Goal: Information Seeking & Learning: Understand process/instructions

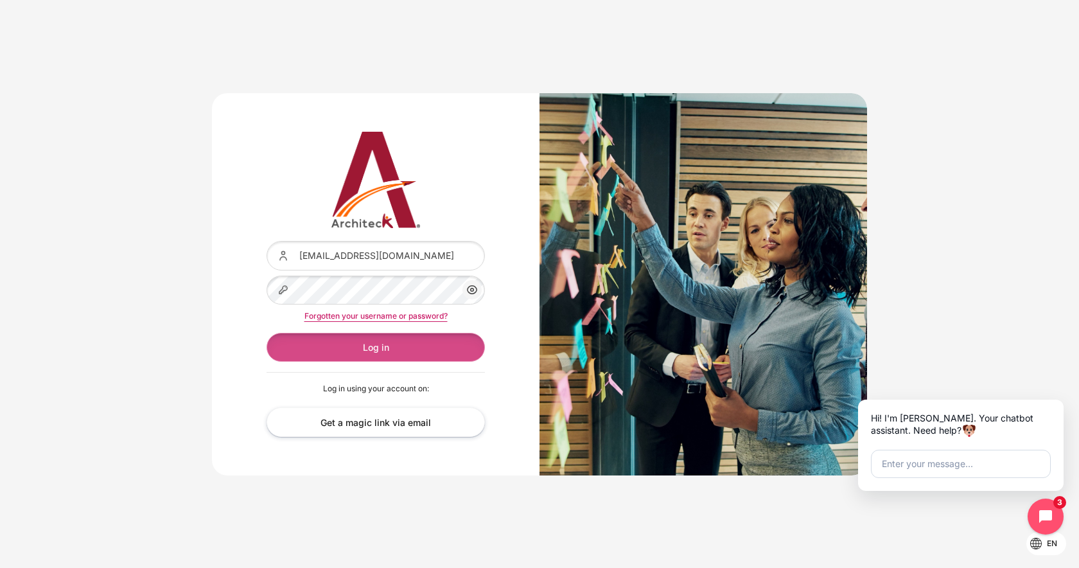
click at [358, 353] on button "Log in" at bounding box center [375, 347] width 218 height 29
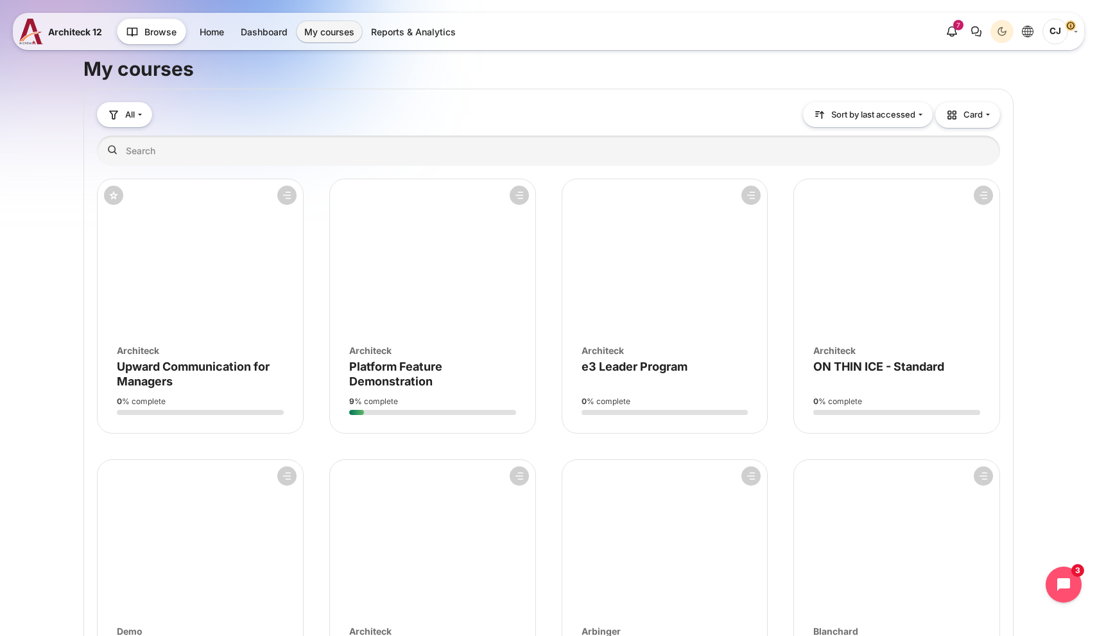
click at [424, 301] on figure "Course overview" at bounding box center [432, 256] width 205 height 154
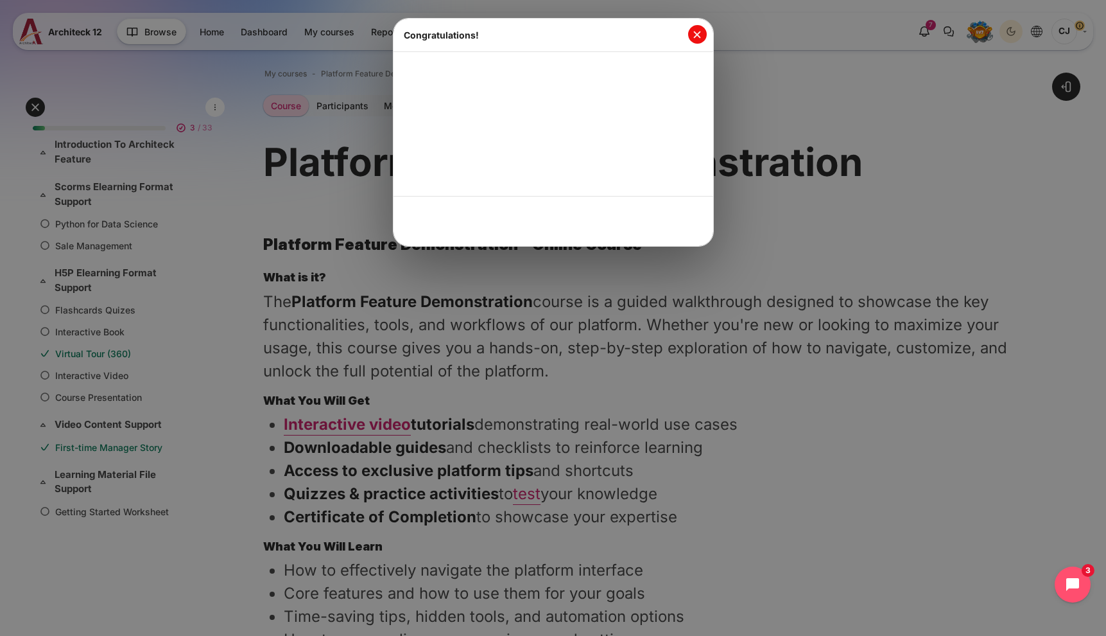
click at [704, 30] on button "Close" at bounding box center [697, 34] width 19 height 19
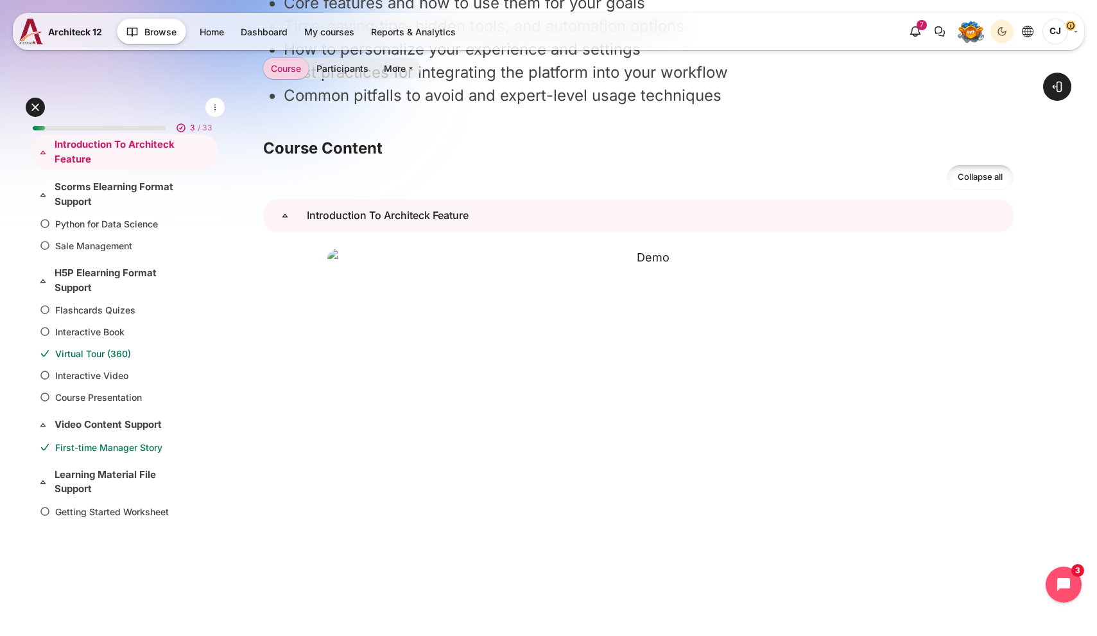
scroll to position [1003, 0]
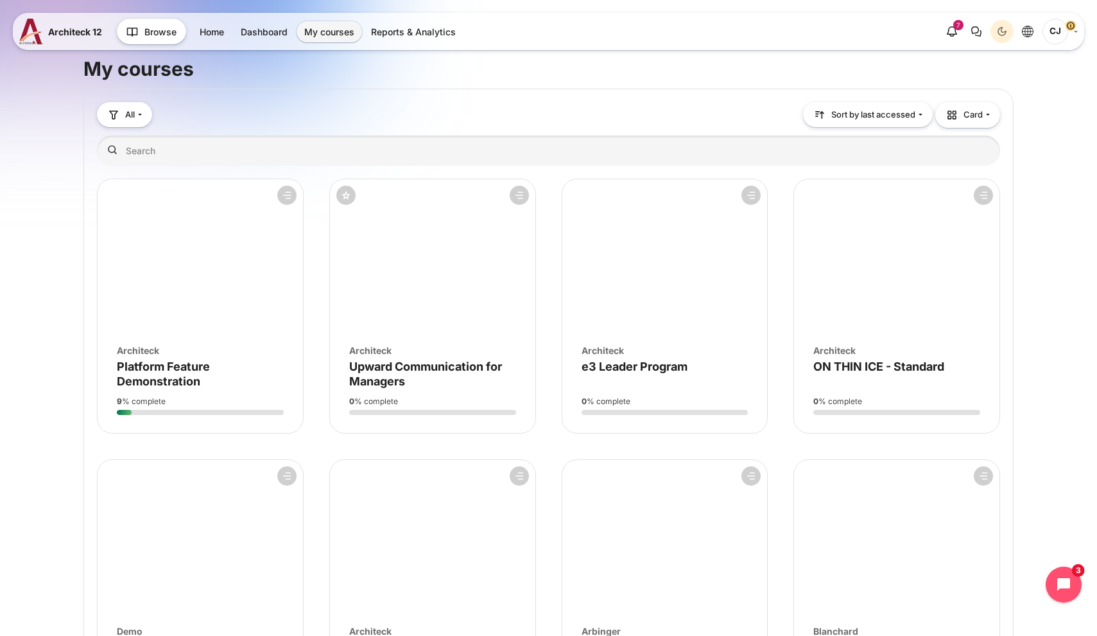
click at [843, 276] on figure "Course overview" at bounding box center [896, 256] width 205 height 154
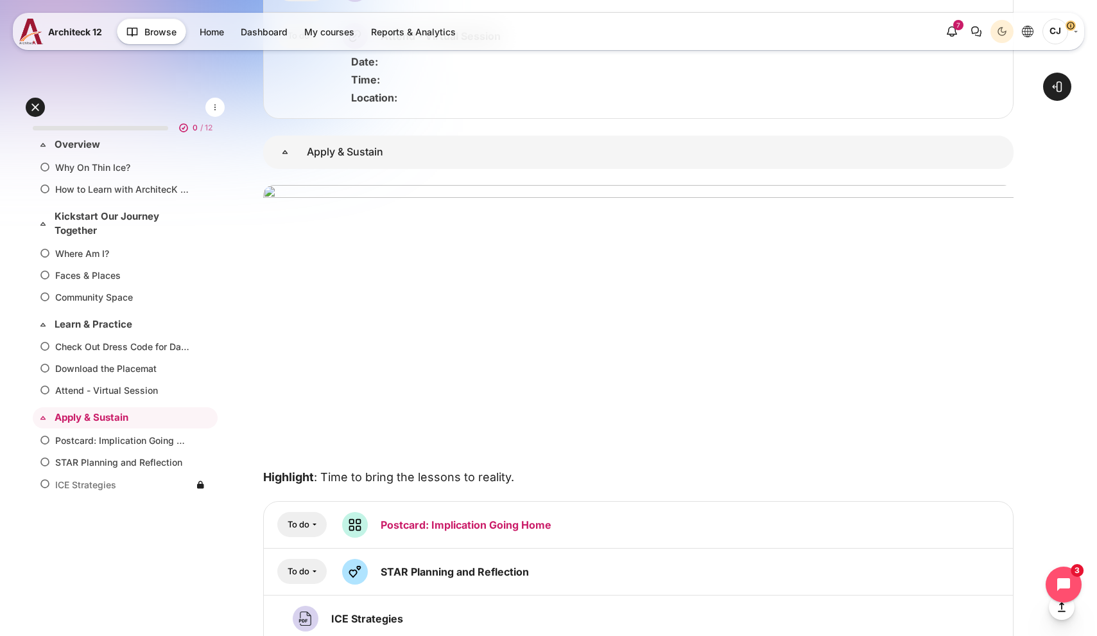
scroll to position [1723, 0]
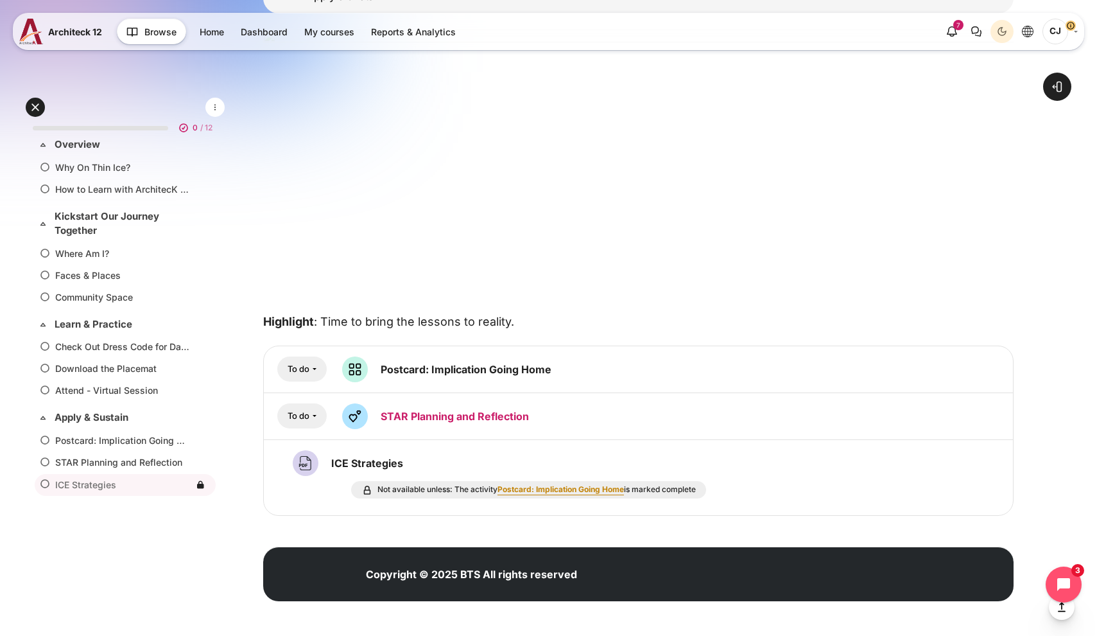
click at [458, 414] on link "STAR Planning and Reflection Feedback" at bounding box center [455, 416] width 148 height 13
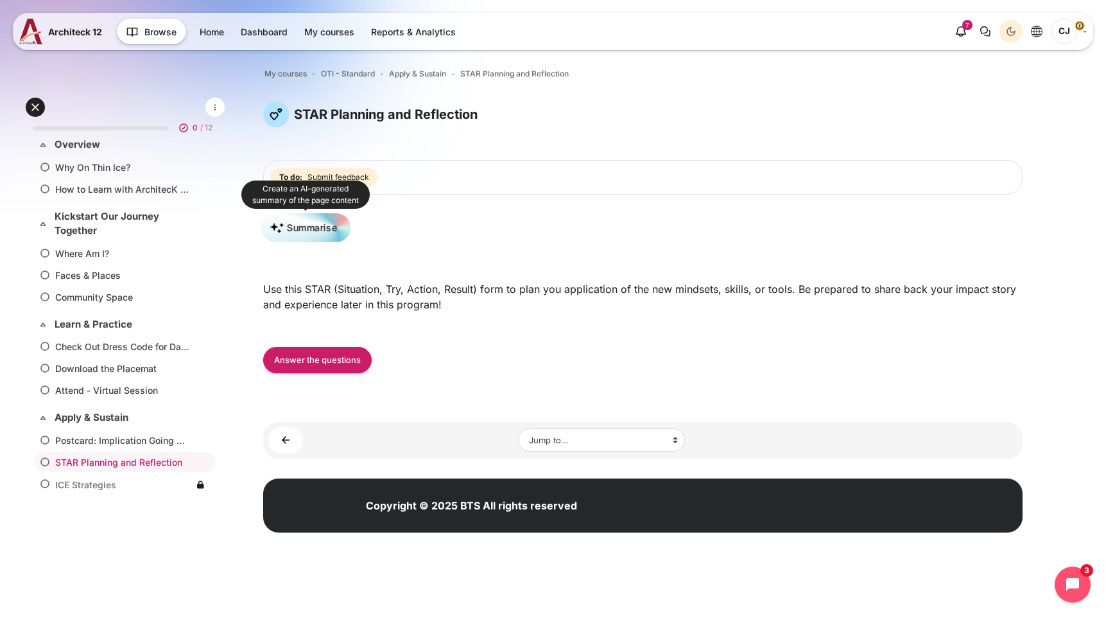
click at [330, 229] on button "Summarise" at bounding box center [305, 228] width 89 height 30
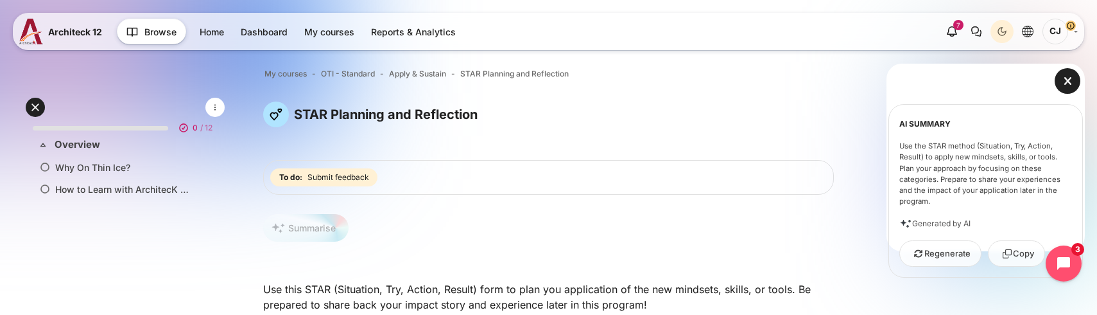
click at [1006, 164] on p "Use the STAR method (Situation, Try, Action, Result) to apply new mindsets, ski…" at bounding box center [986, 173] width 172 height 65
click at [435, 232] on div "Summarise" at bounding box center [548, 233] width 571 height 38
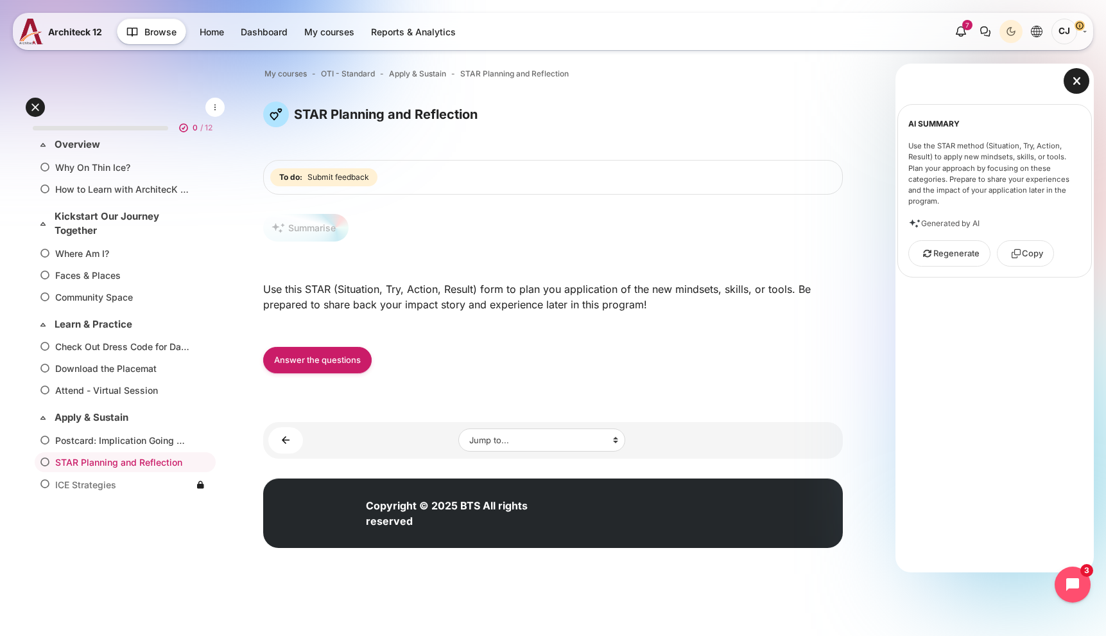
click at [399, 250] on div "Summarise" at bounding box center [553, 233] width 580 height 38
